Goal: Information Seeking & Learning: Learn about a topic

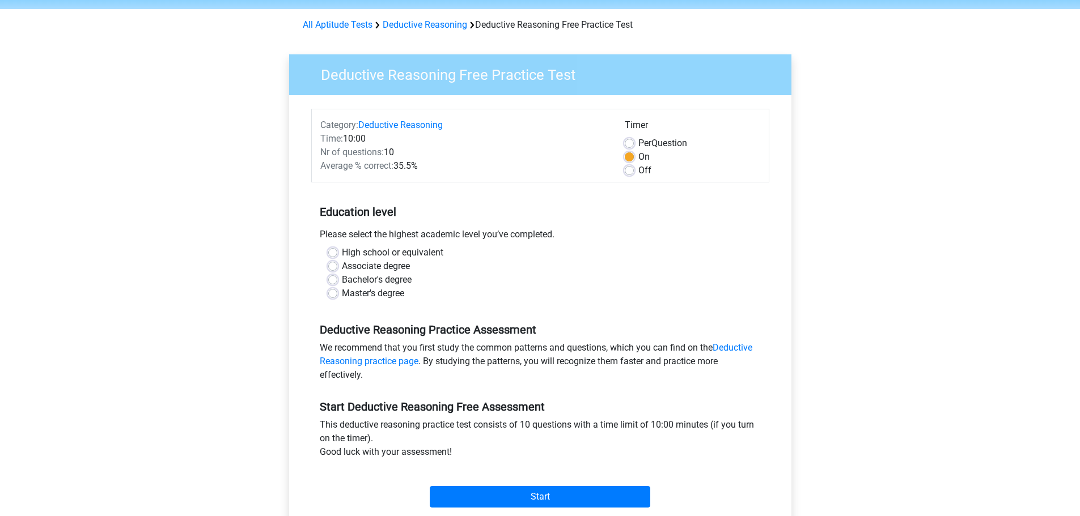
scroll to position [57, 0]
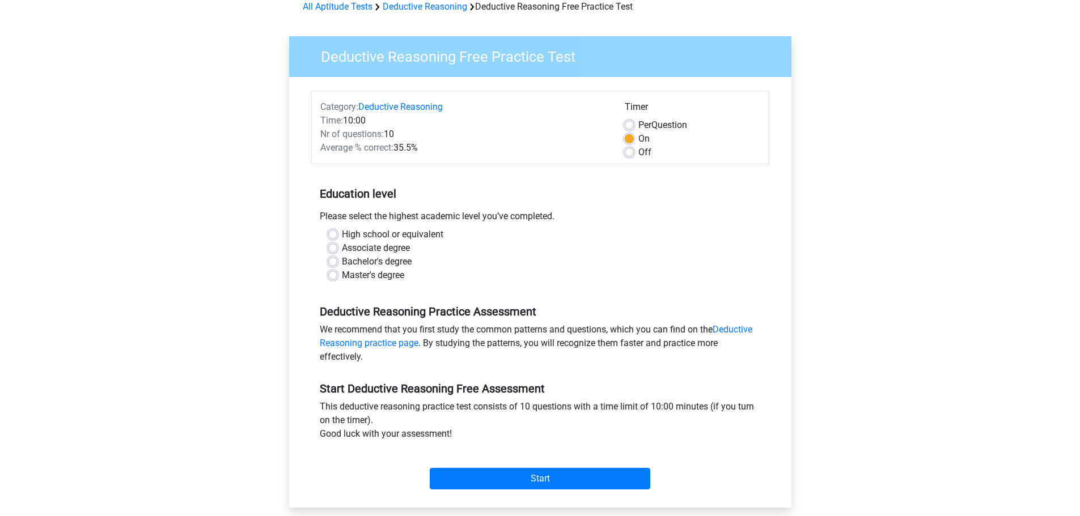
click at [342, 261] on label "Bachelor's degree" at bounding box center [377, 262] width 70 height 14
click at [333, 261] on input "Bachelor's degree" at bounding box center [332, 260] width 9 height 11
radio input "true"
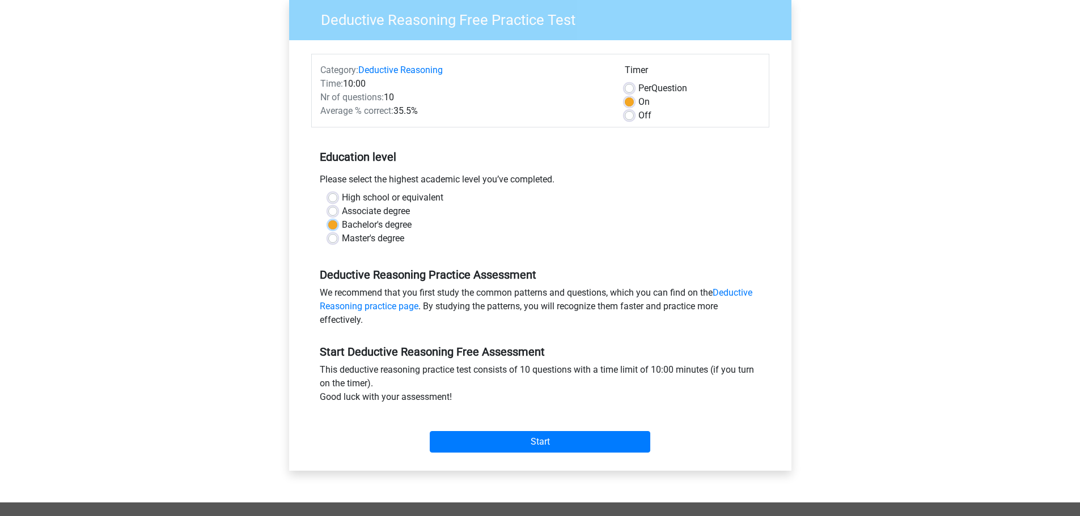
scroll to position [113, 0]
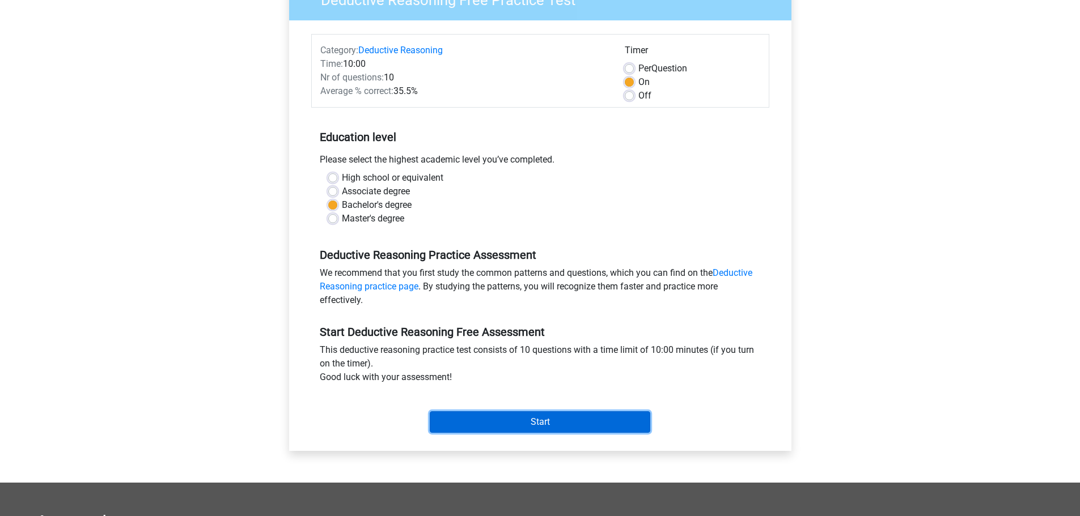
click at [541, 424] on input "Start" at bounding box center [540, 422] width 220 height 22
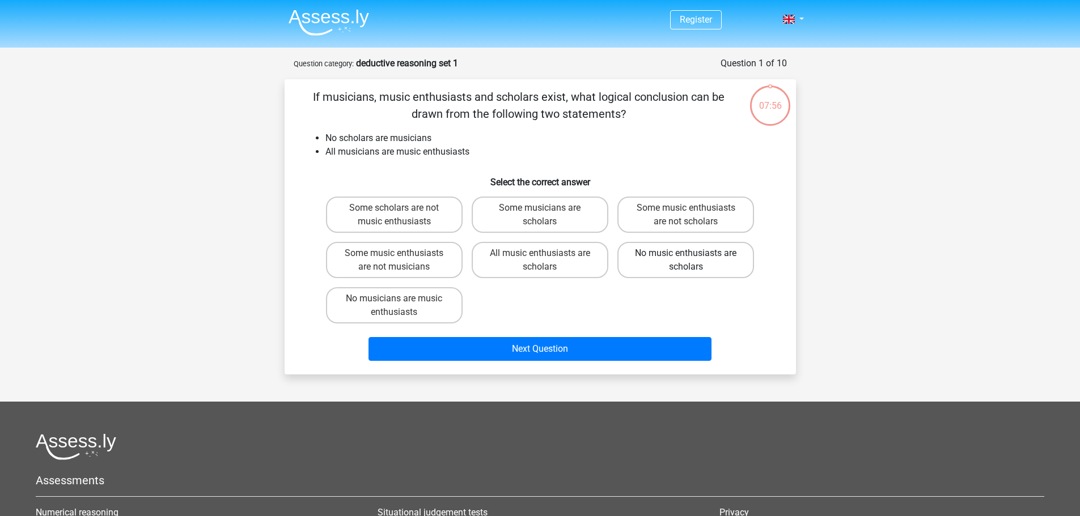
click at [685, 260] on label "No music enthusiasts are scholars" at bounding box center [685, 260] width 137 height 36
click at [686, 260] on input "No music enthusiasts are scholars" at bounding box center [689, 256] width 7 height 7
radio input "true"
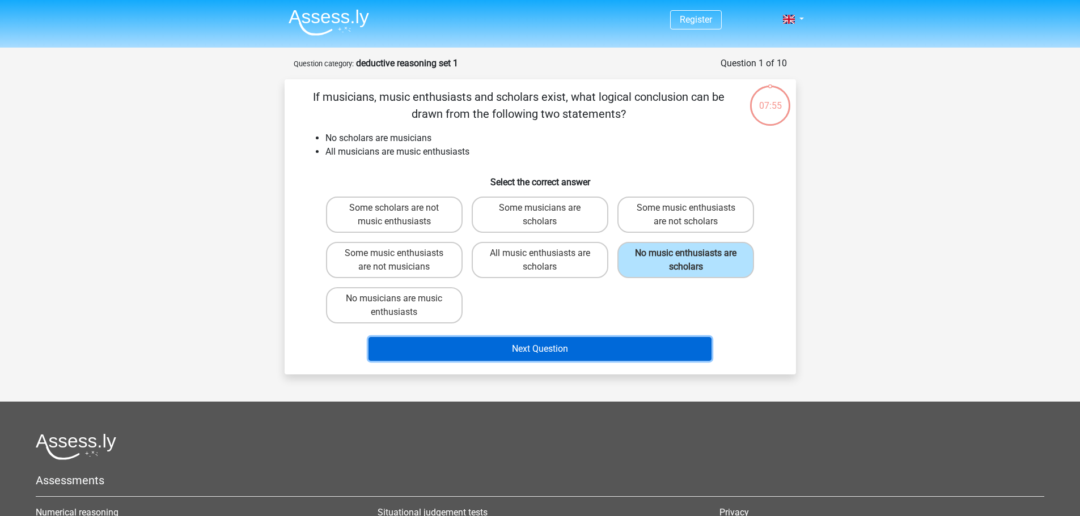
click at [567, 350] on button "Next Question" at bounding box center [539, 349] width 343 height 24
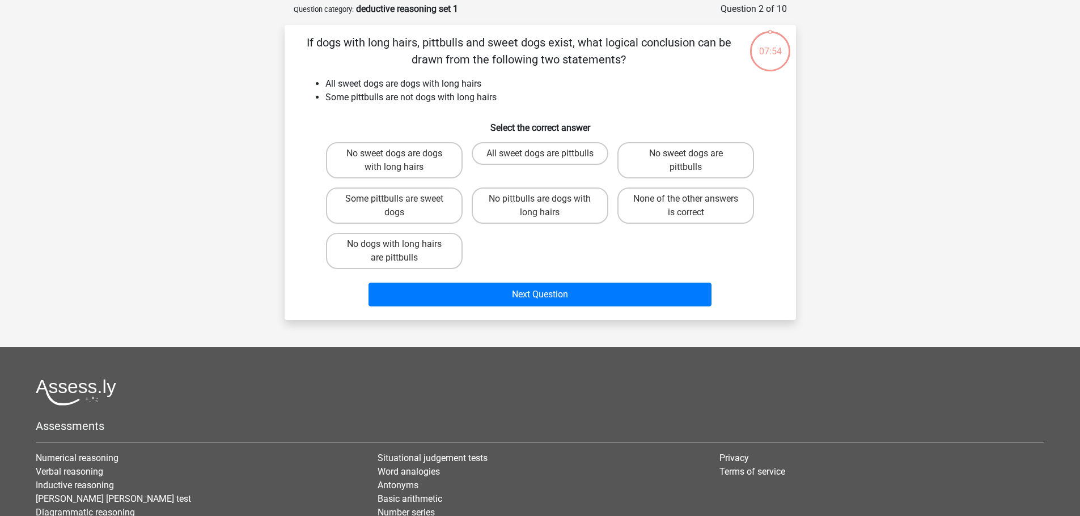
scroll to position [57, 0]
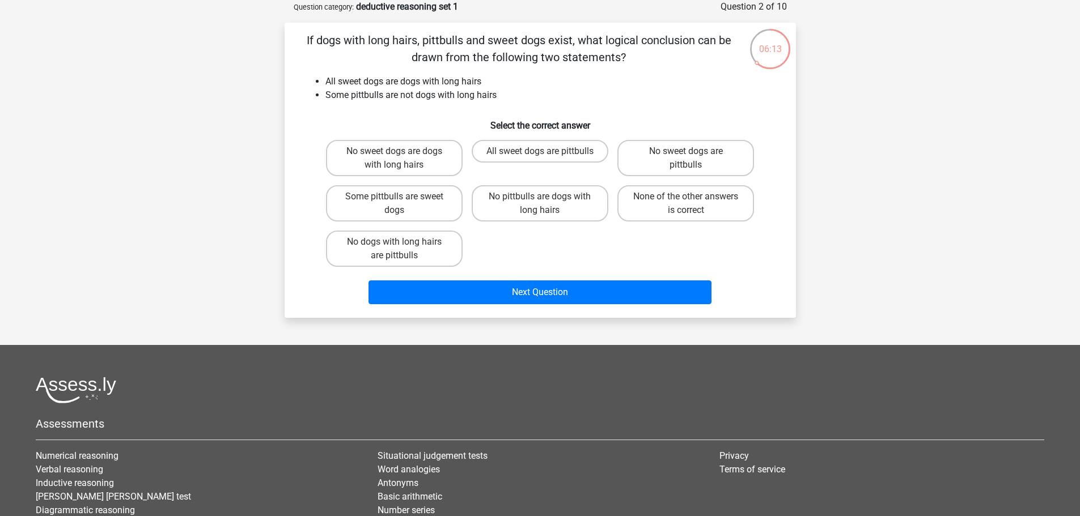
click at [686, 158] on input "No sweet dogs are pittbulls" at bounding box center [689, 154] width 7 height 7
radio input "true"
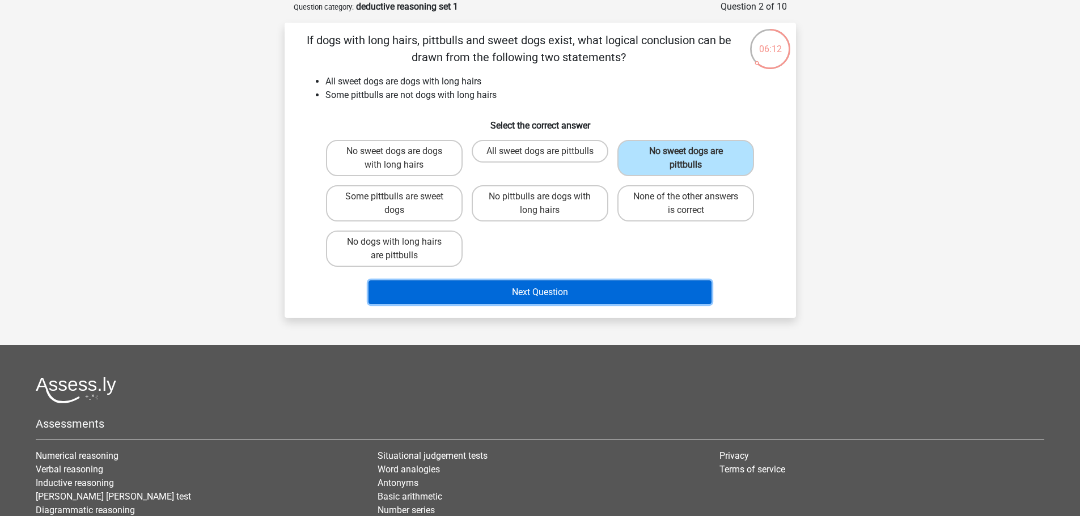
click at [547, 294] on button "Next Question" at bounding box center [539, 293] width 343 height 24
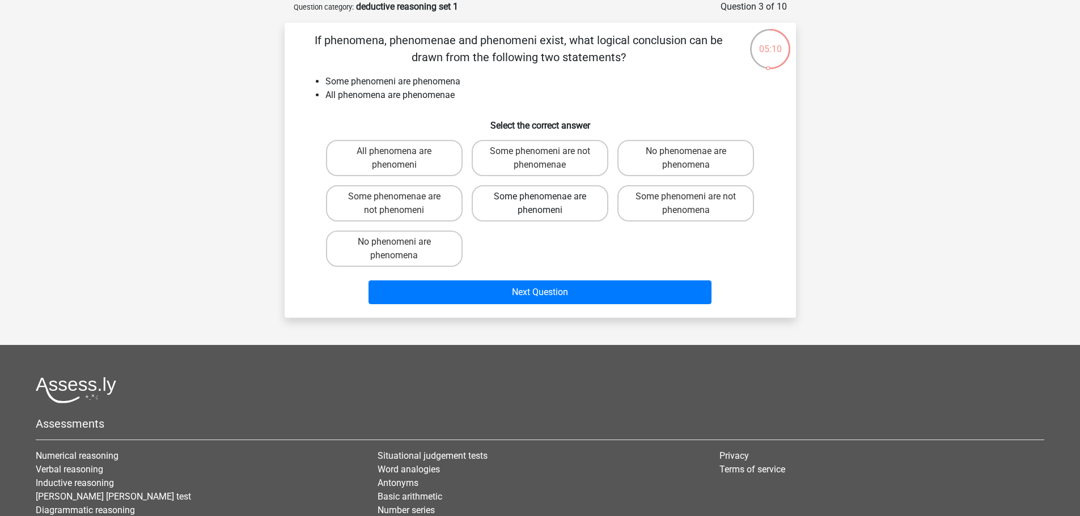
click at [553, 204] on label "Some phenomenae are phenomeni" at bounding box center [540, 203] width 137 height 36
click at [547, 204] on input "Some phenomenae are phenomeni" at bounding box center [543, 200] width 7 height 7
radio input "true"
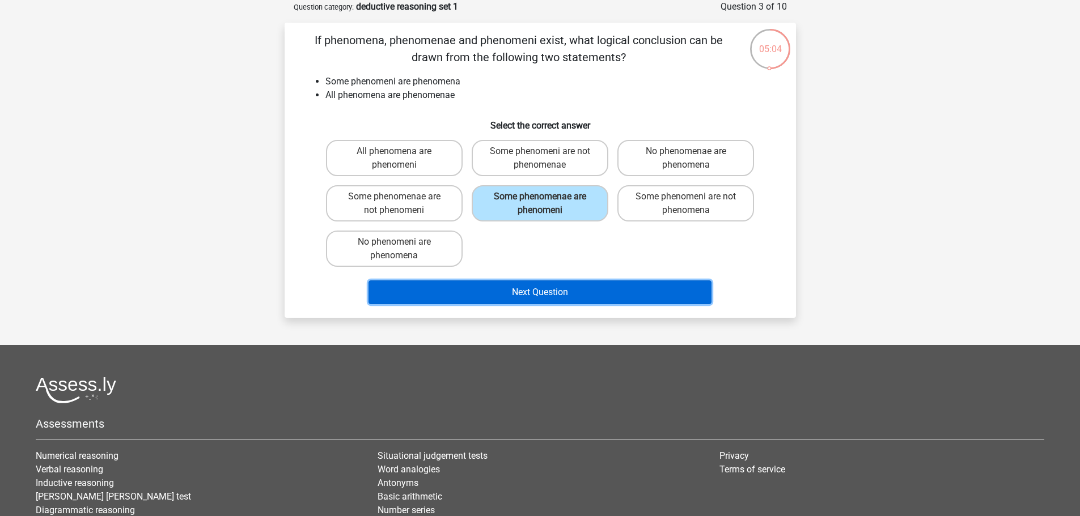
drag, startPoint x: 518, startPoint y: 287, endPoint x: 622, endPoint y: 316, distance: 107.7
click at [519, 287] on button "Next Question" at bounding box center [539, 293] width 343 height 24
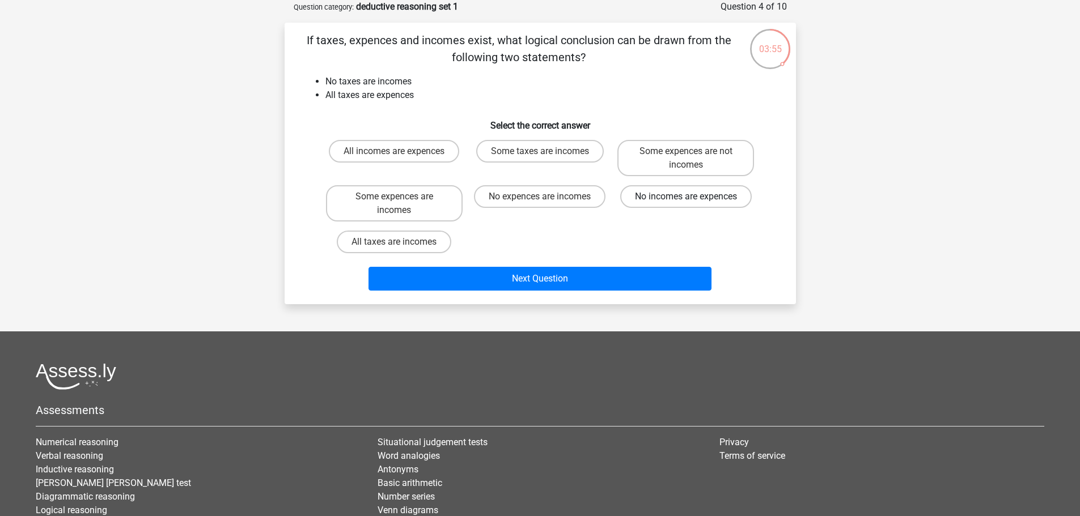
click at [687, 195] on label "No incomes are expences" at bounding box center [685, 196] width 131 height 23
click at [687, 197] on input "No incomes are expences" at bounding box center [689, 200] width 7 height 7
radio input "true"
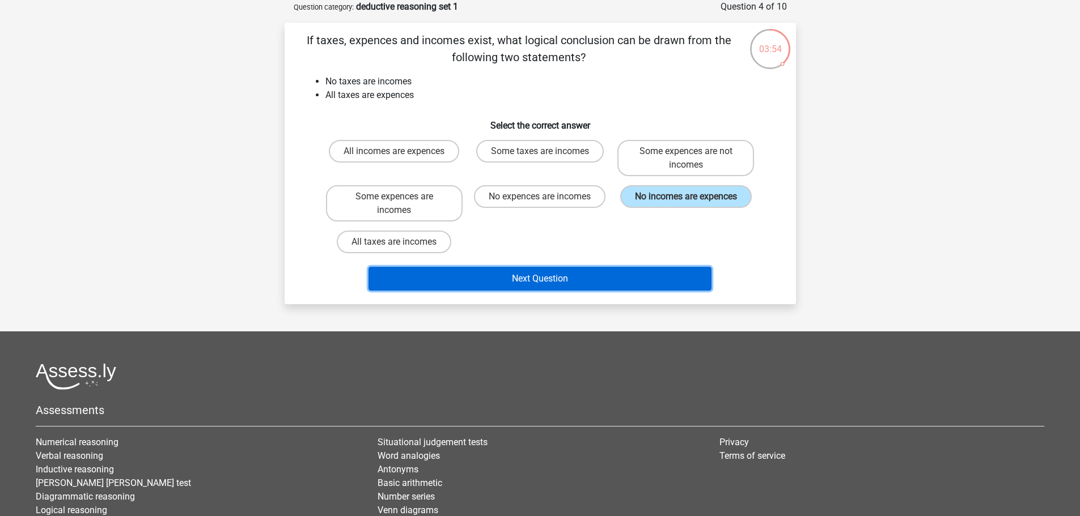
click at [566, 278] on button "Next Question" at bounding box center [539, 279] width 343 height 24
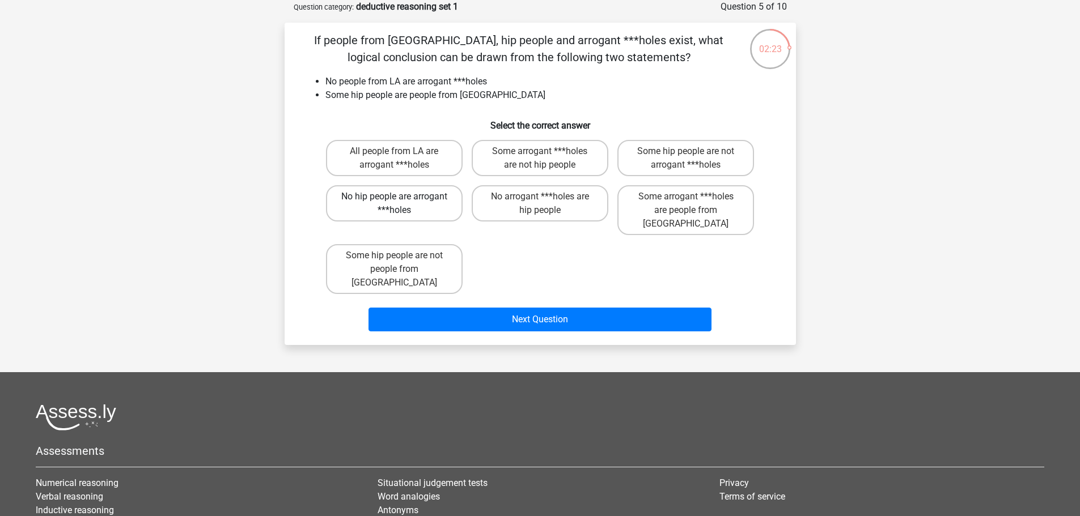
click at [413, 202] on label "No hip people are arrogant ***holes" at bounding box center [394, 203] width 137 height 36
click at [401, 202] on input "No hip people are arrogant ***holes" at bounding box center [397, 200] width 7 height 7
radio input "true"
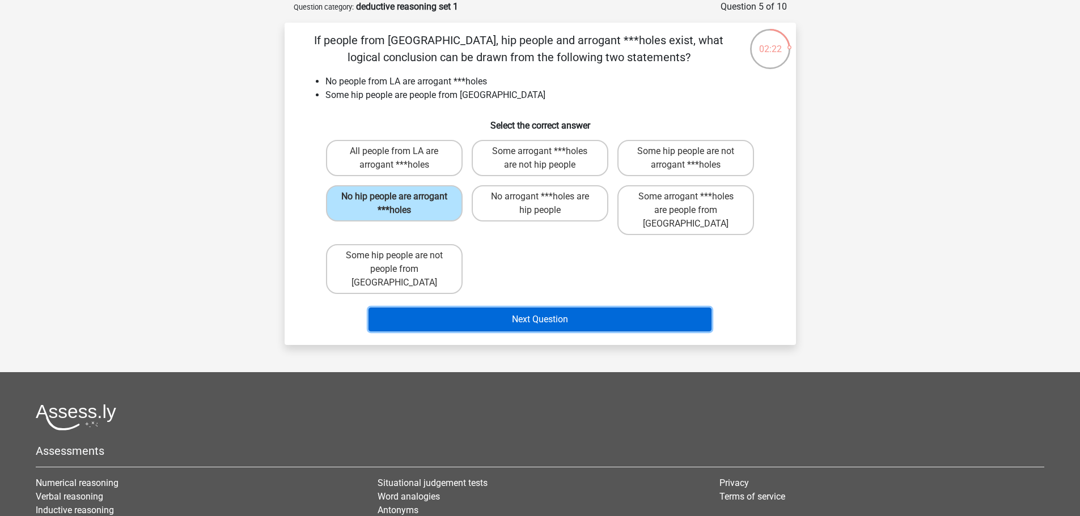
click at [546, 308] on button "Next Question" at bounding box center [539, 320] width 343 height 24
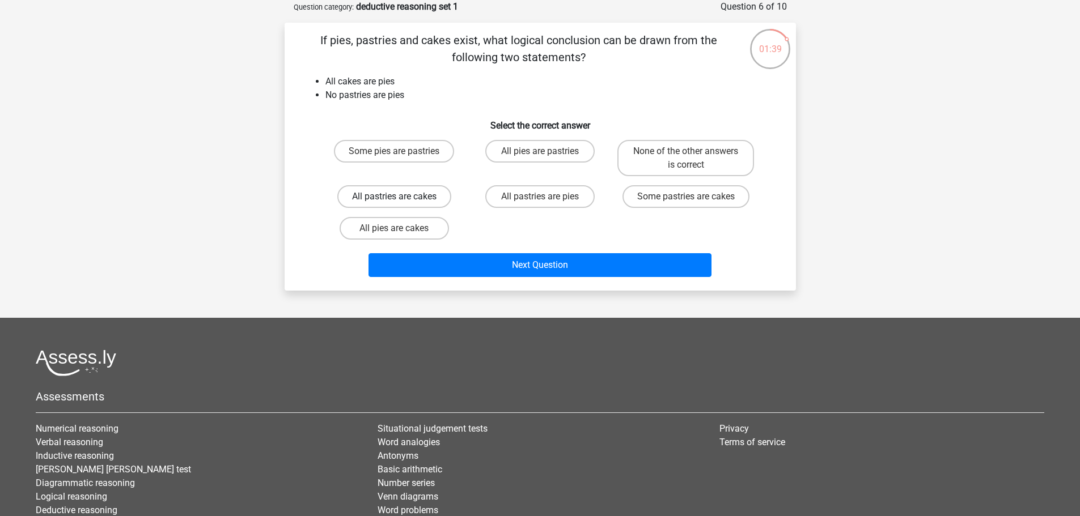
click at [397, 195] on label "All pastries are cakes" at bounding box center [394, 196] width 114 height 23
click at [397, 197] on input "All pastries are cakes" at bounding box center [397, 200] width 7 height 7
radio input "true"
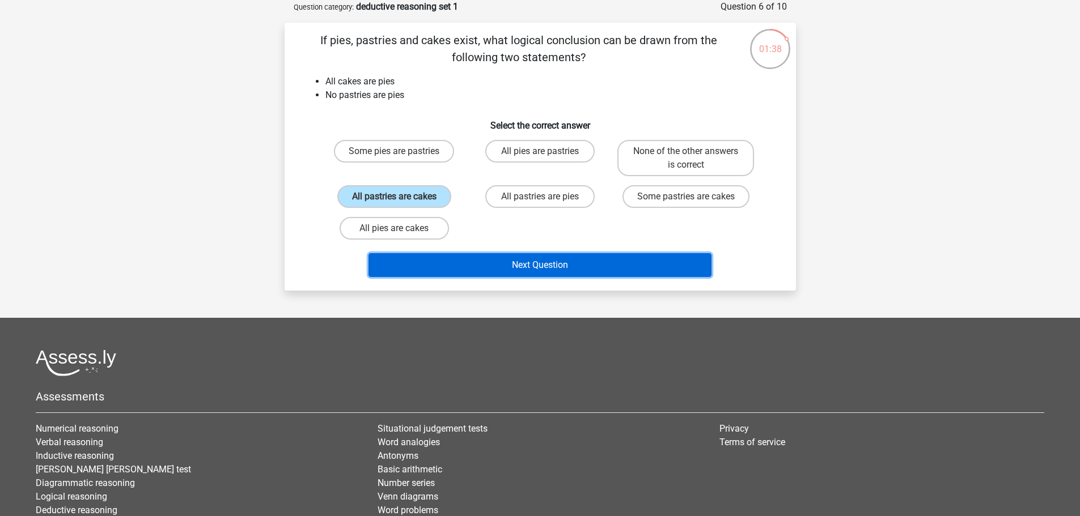
click at [537, 257] on button "Next Question" at bounding box center [539, 265] width 343 height 24
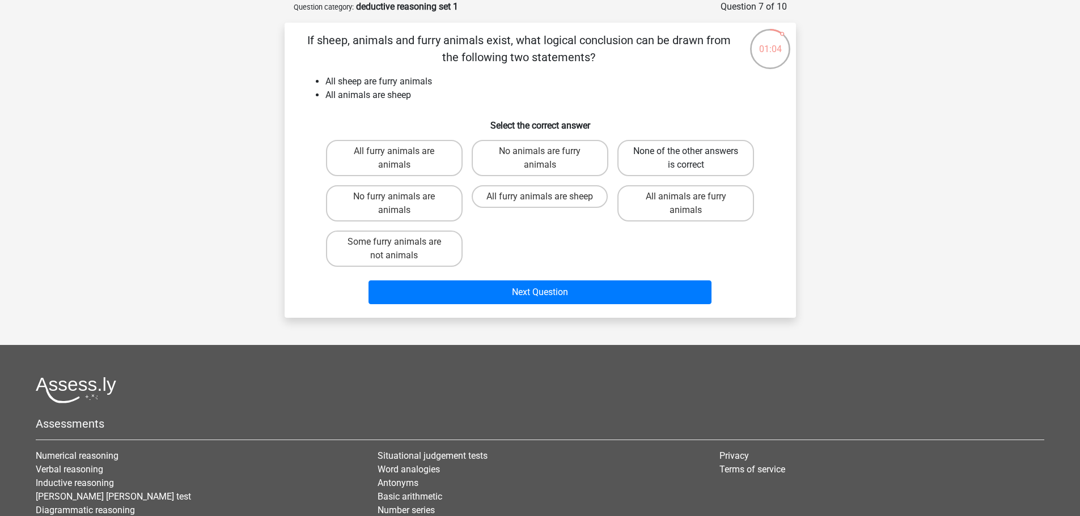
click at [696, 152] on label "None of the other answers is correct" at bounding box center [685, 158] width 137 height 36
click at [693, 152] on input "None of the other answers is correct" at bounding box center [689, 154] width 7 height 7
radio input "true"
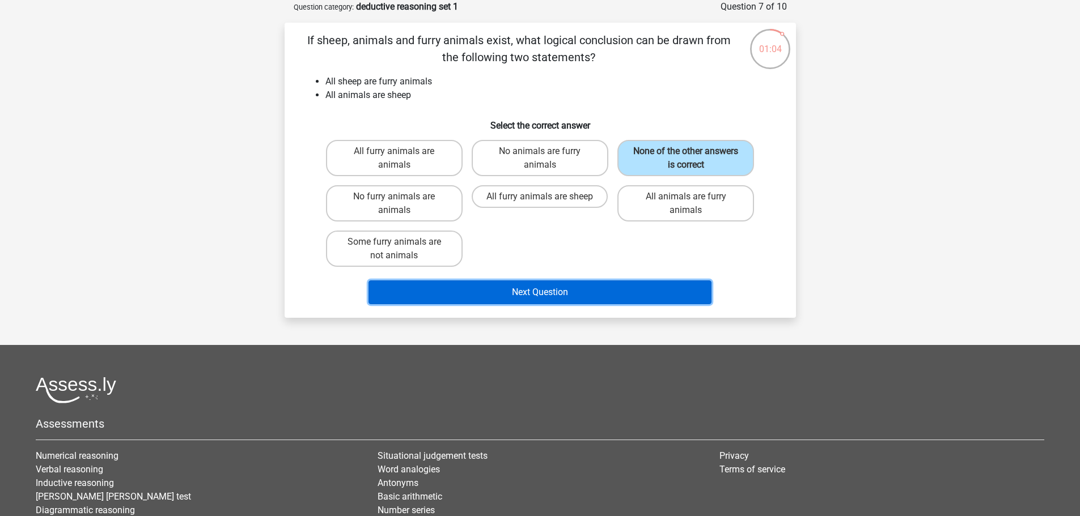
click at [550, 284] on button "Next Question" at bounding box center [539, 293] width 343 height 24
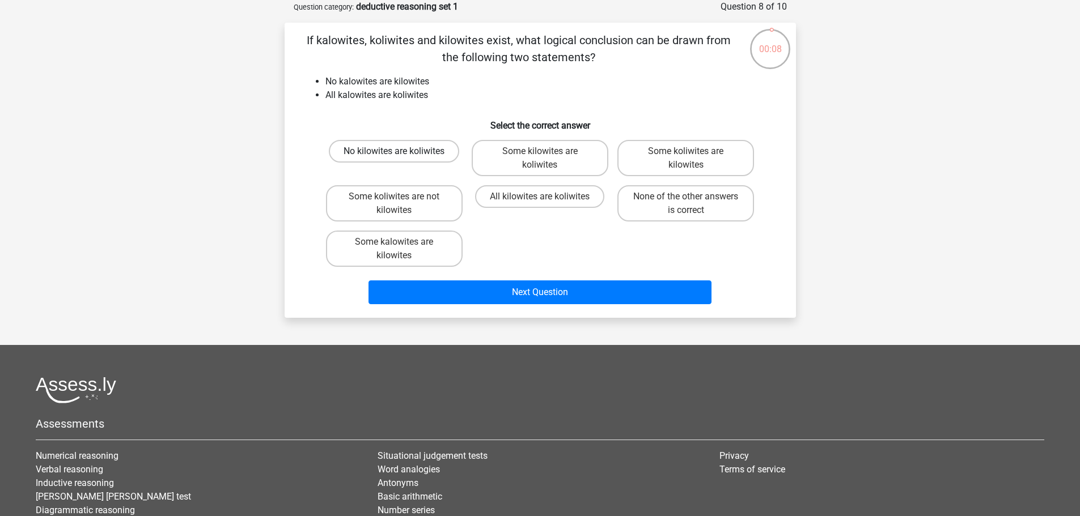
click at [426, 151] on label "No kilowites are koliwites" at bounding box center [394, 151] width 130 height 23
click at [401, 151] on input "No kilowites are koliwites" at bounding box center [397, 154] width 7 height 7
radio input "true"
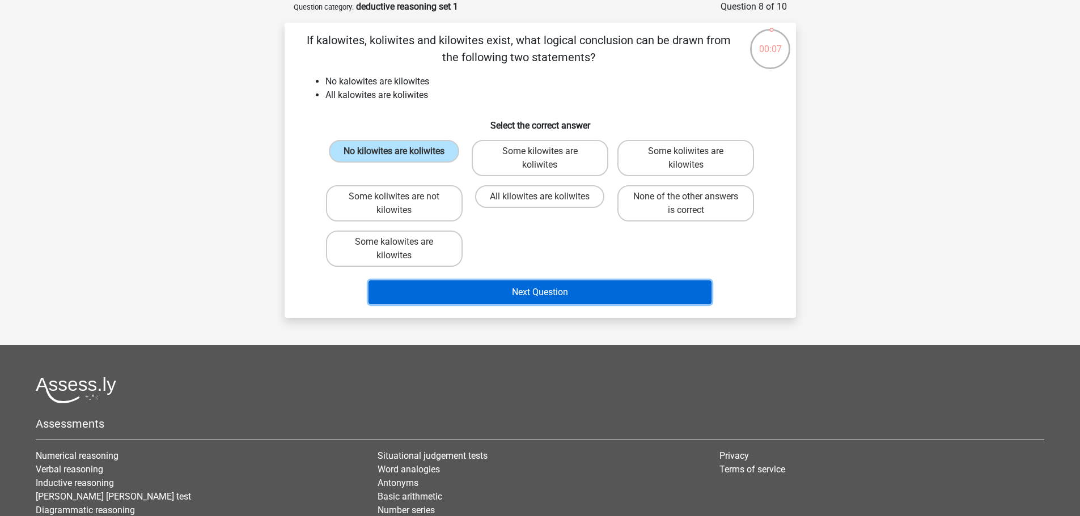
click at [564, 290] on button "Next Question" at bounding box center [539, 293] width 343 height 24
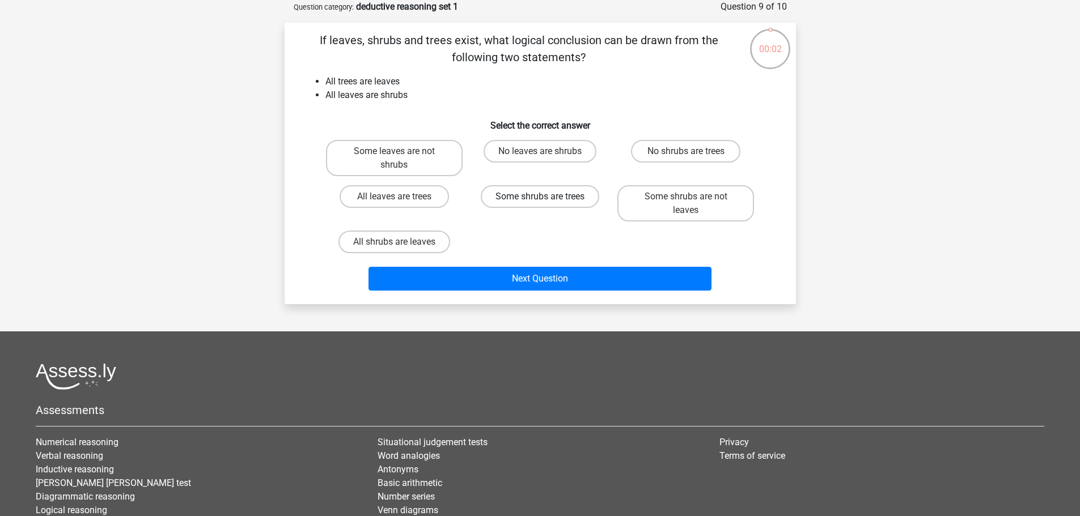
click at [532, 194] on label "Some shrubs are trees" at bounding box center [540, 196] width 118 height 23
click at [540, 197] on input "Some shrubs are trees" at bounding box center [543, 200] width 7 height 7
radio input "true"
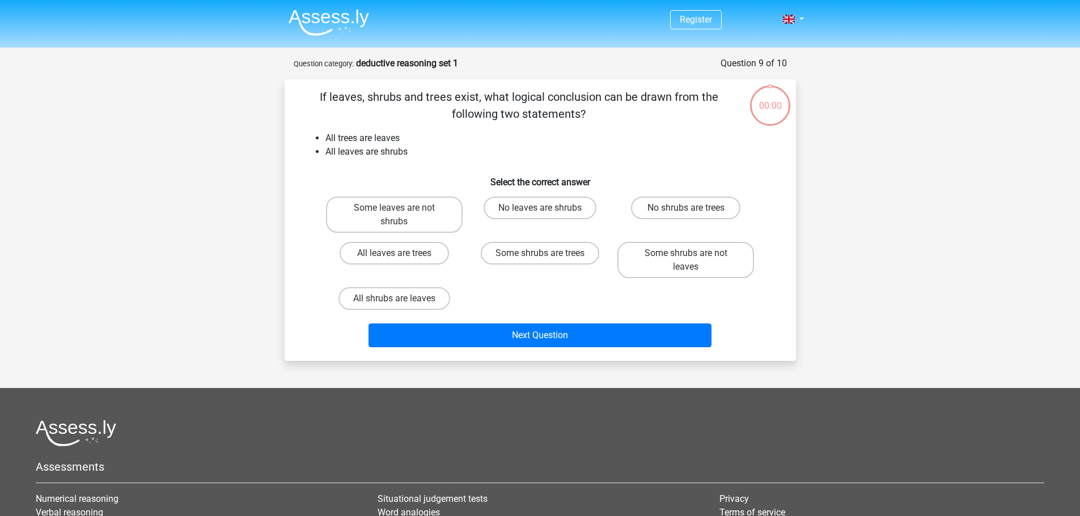
scroll to position [57, 0]
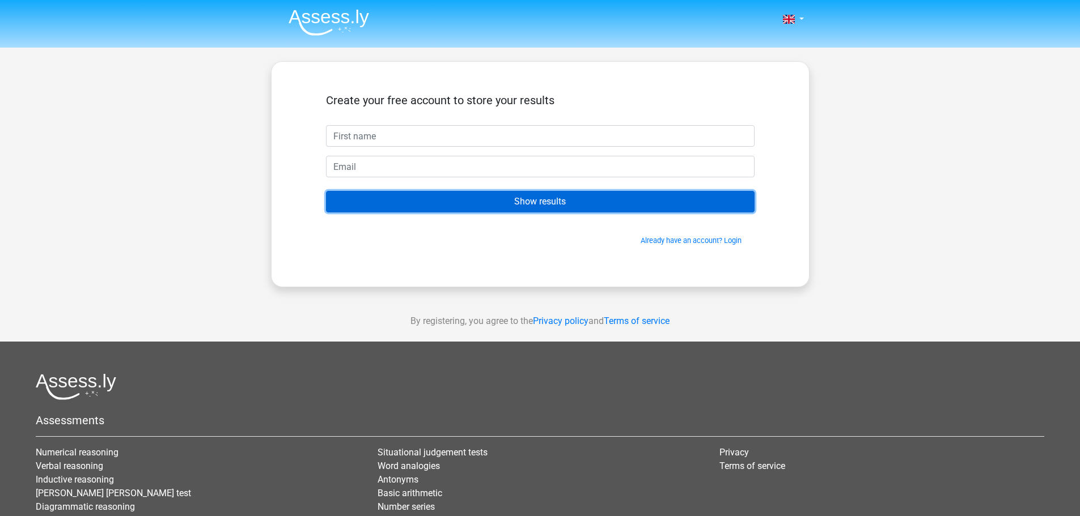
click at [544, 205] on input "Show results" at bounding box center [540, 202] width 428 height 22
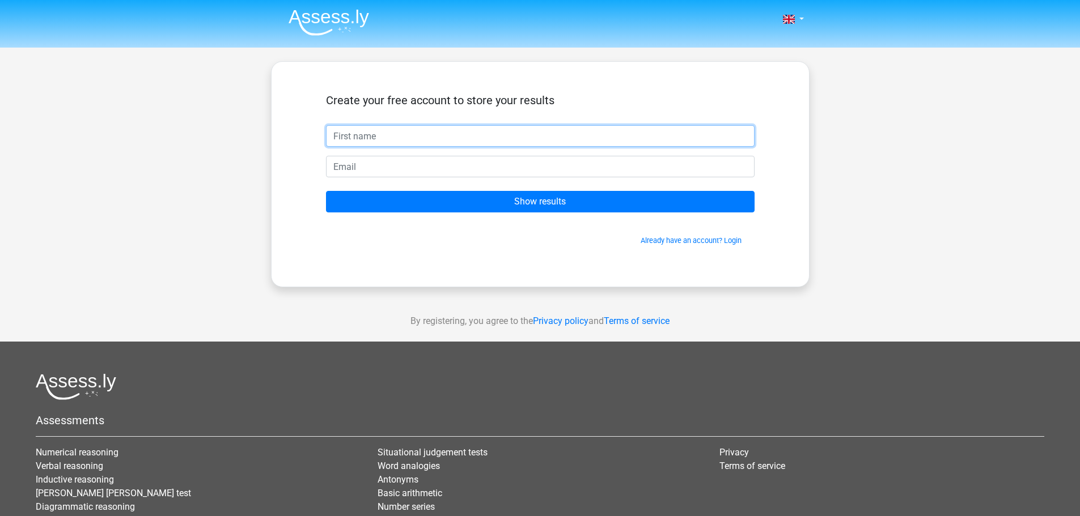
click at [447, 143] on input "text" at bounding box center [540, 136] width 428 height 22
type input "JOHN"
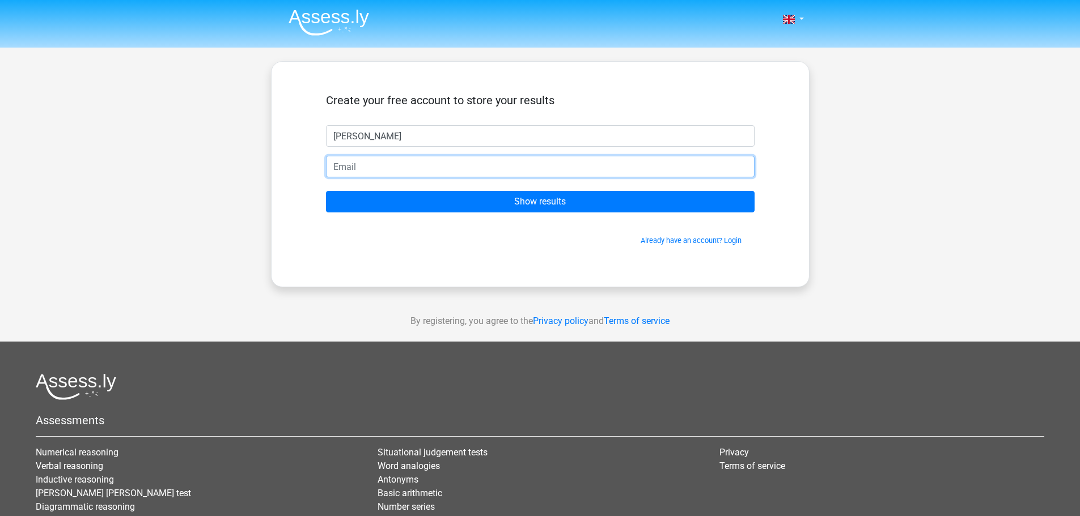
click at [407, 168] on input "email" at bounding box center [540, 167] width 428 height 22
type input "johnpkward@gmail.com"
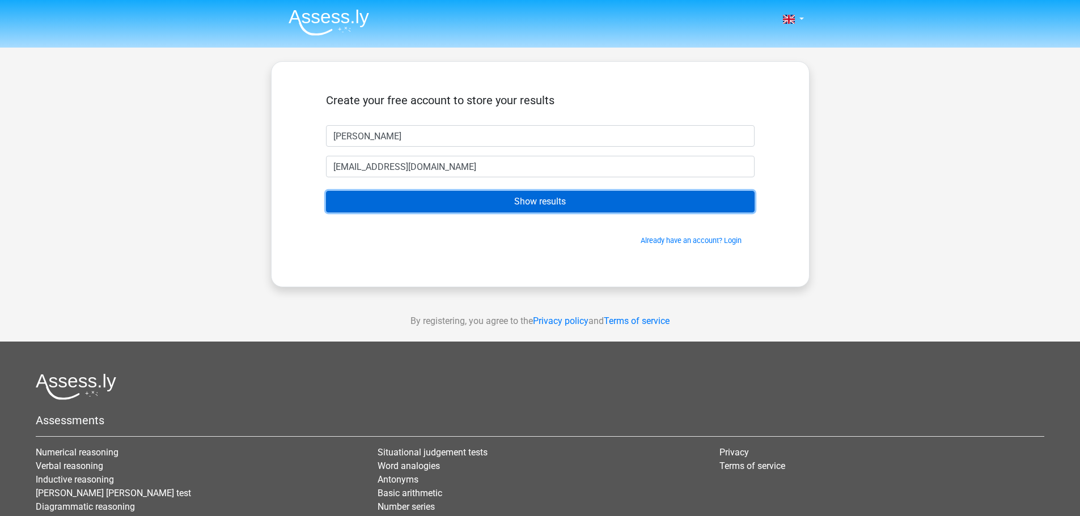
click at [528, 201] on input "Show results" at bounding box center [540, 202] width 428 height 22
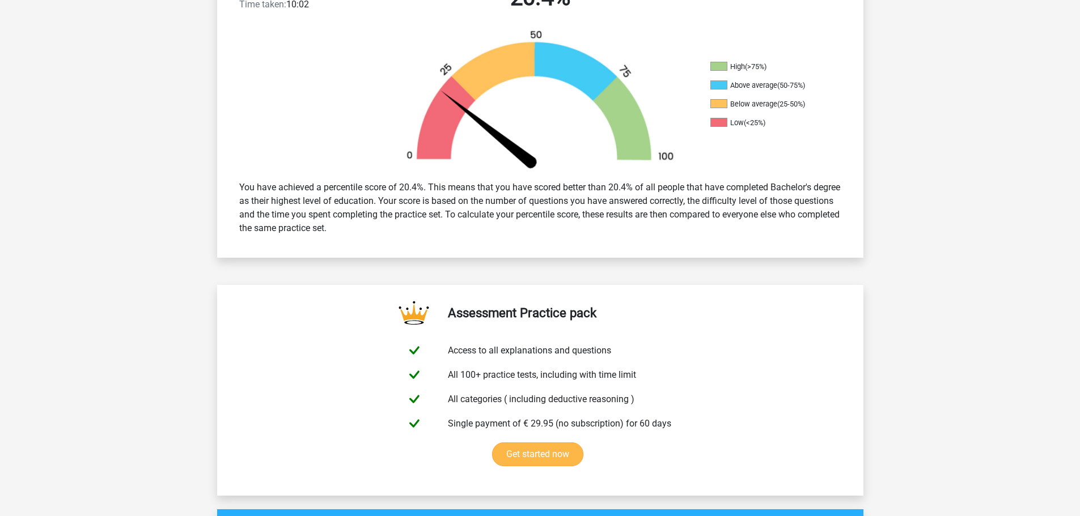
scroll to position [340, 0]
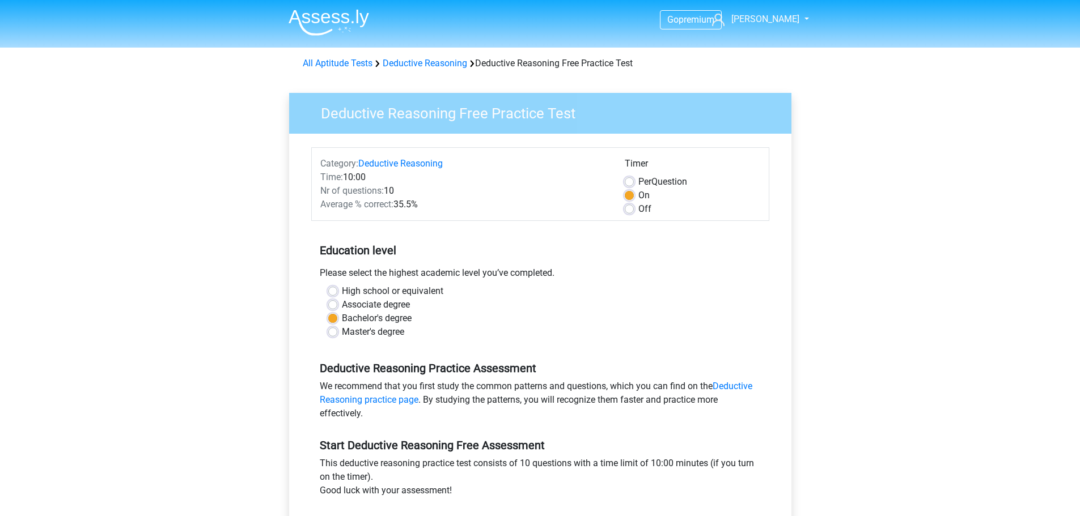
scroll to position [113, 0]
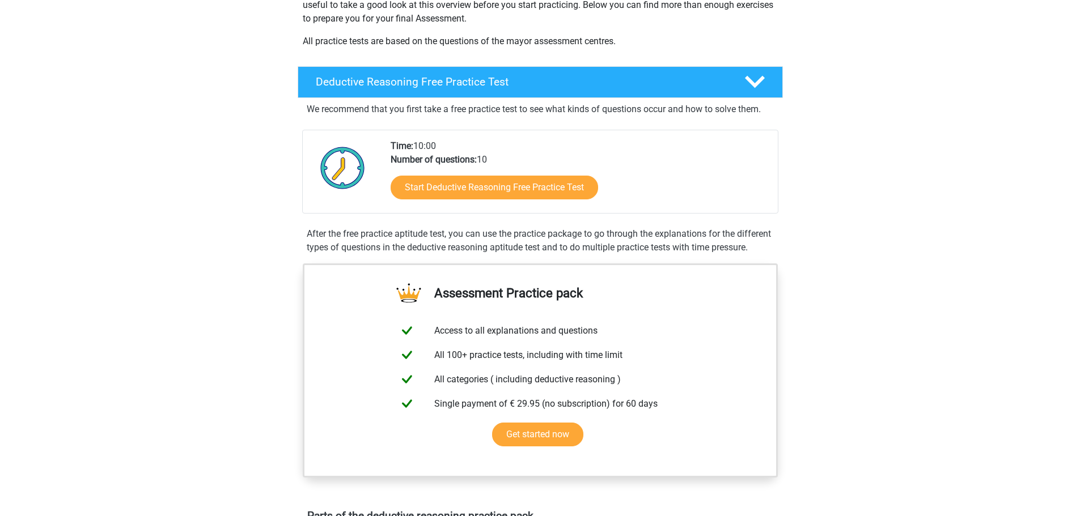
scroll to position [227, 0]
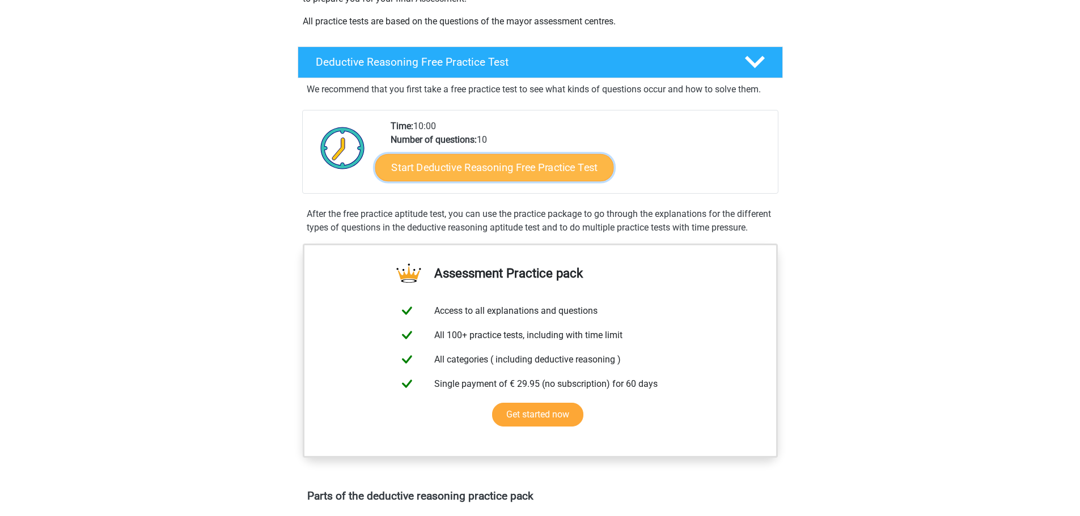
drag, startPoint x: 474, startPoint y: 167, endPoint x: 584, endPoint y: 202, distance: 115.4
click at [474, 167] on link "Start Deductive Reasoning Free Practice Test" at bounding box center [494, 167] width 239 height 27
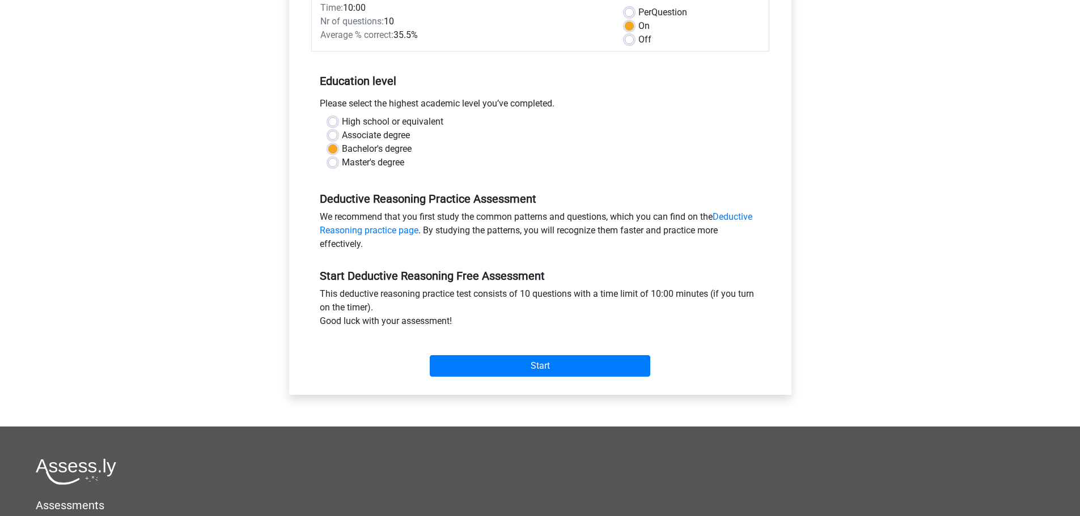
scroll to position [170, 0]
click at [545, 362] on input "Start" at bounding box center [540, 366] width 220 height 22
